Goal: Task Accomplishment & Management: Complete application form

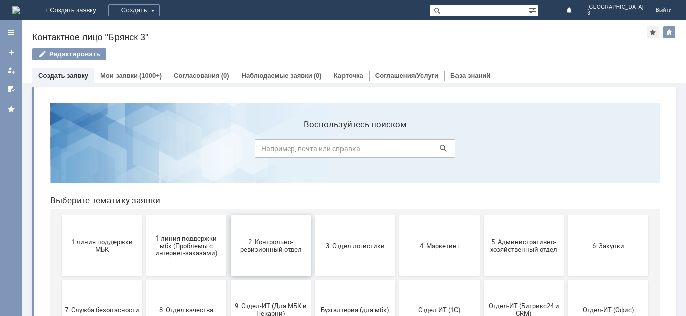
click at [279, 258] on button "2. Контрольно-ревизионный отдел" at bounding box center [271, 245] width 80 height 60
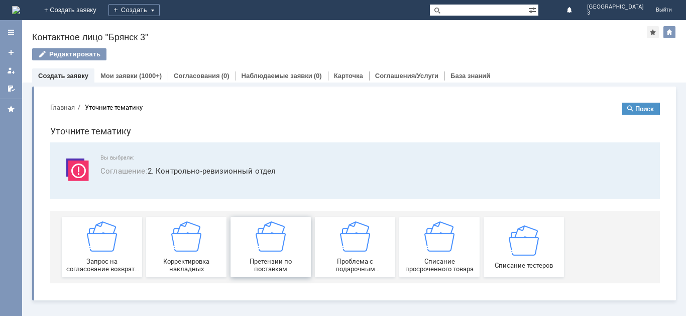
click at [273, 256] on div "Претензии по поставкам" at bounding box center [271, 246] width 74 height 51
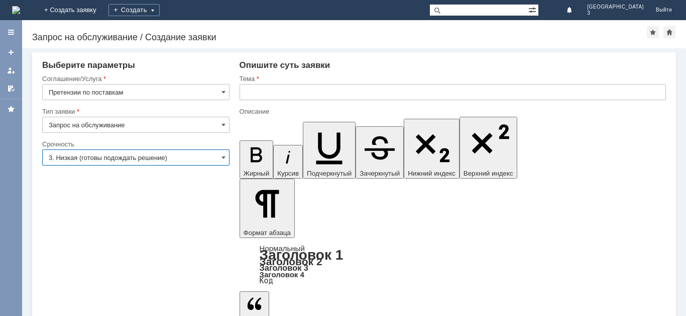
click at [216, 157] on input "3. Низкая (готовы подождать решение)" at bounding box center [135, 157] width 187 height 16
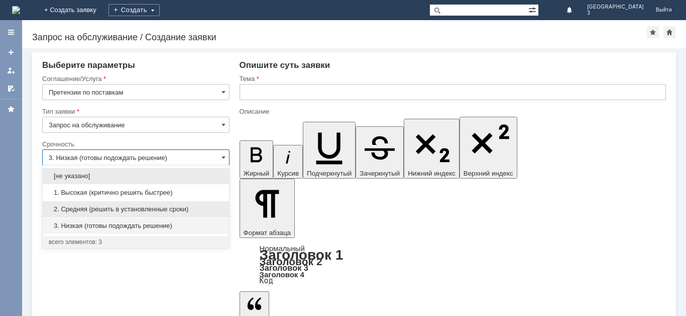
click at [162, 205] on span "2. Средняя (решить в установленные сроки)" at bounding box center [136, 209] width 174 height 8
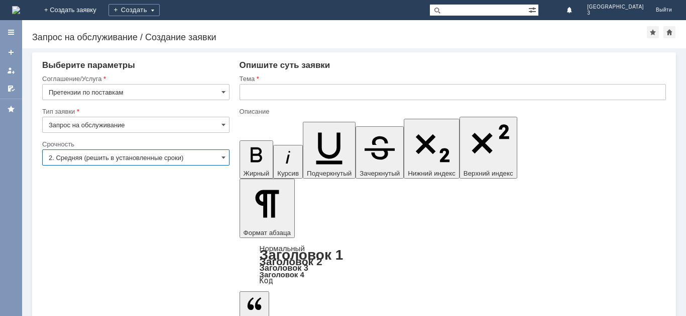
type input "2. Средняя (решить в установленные сроки)"
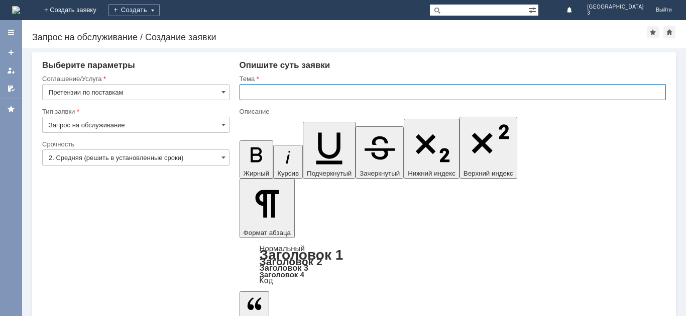
click at [273, 95] on input "text" at bounding box center [453, 92] width 427 height 16
type input "Акт расхождений"
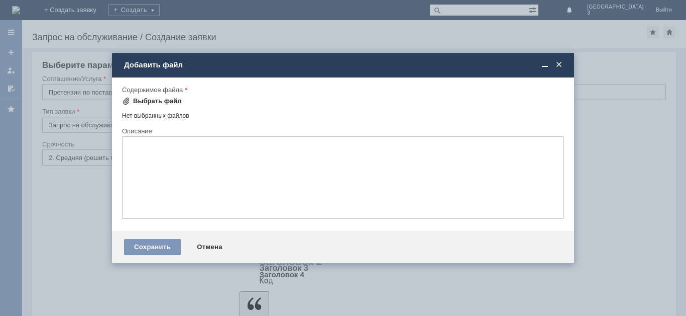
click at [128, 101] on span at bounding box center [126, 101] width 8 height 8
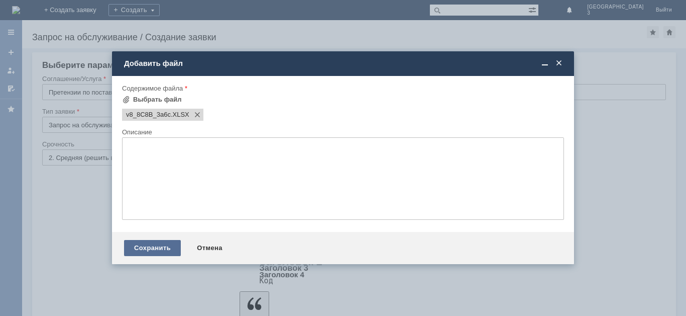
click at [165, 248] on div "Сохранить" at bounding box center [152, 248] width 57 height 16
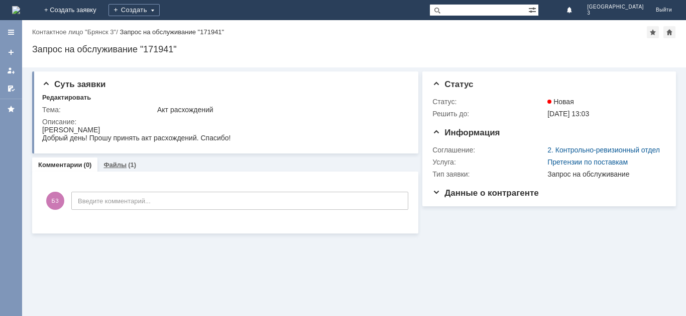
click at [116, 165] on link "Файлы" at bounding box center [114, 165] width 23 height 8
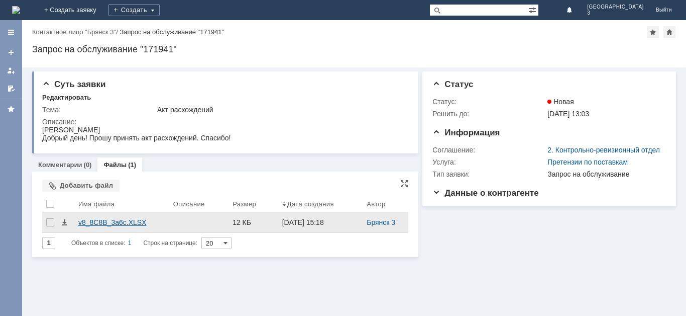
click at [108, 220] on div "v8_8C8B_3a6c.XLSX" at bounding box center [121, 222] width 87 height 8
